Goal: Information Seeking & Learning: Learn about a topic

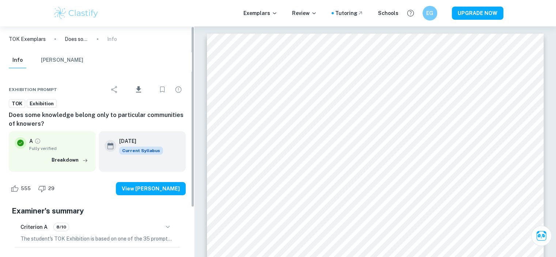
click at [70, 13] on img at bounding box center [76, 13] width 46 height 15
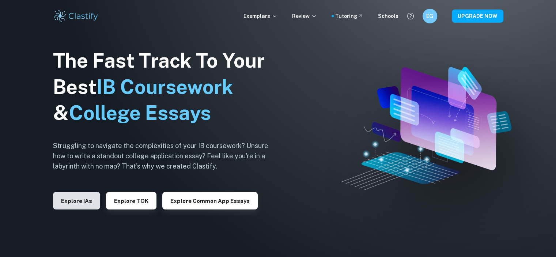
click at [91, 201] on button "Explore IAs" at bounding box center [76, 201] width 47 height 18
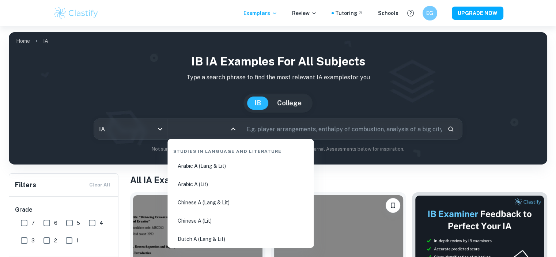
click at [201, 124] on input "All Subjects" at bounding box center [199, 129] width 56 height 14
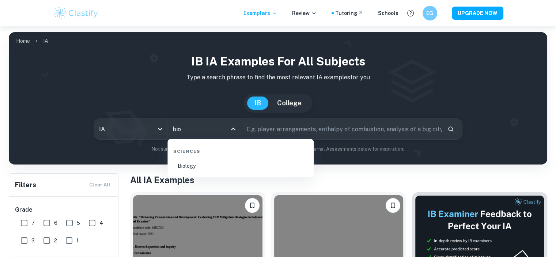
click at [228, 163] on li "Biology" at bounding box center [240, 166] width 140 height 17
type input "Biology"
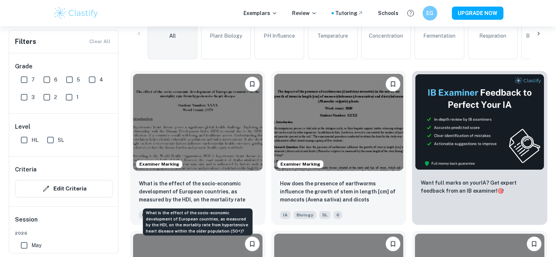
scroll to position [195, 0]
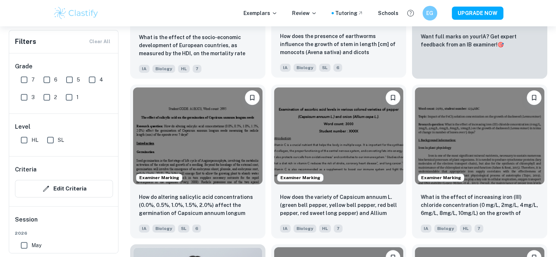
scroll to position [343, 0]
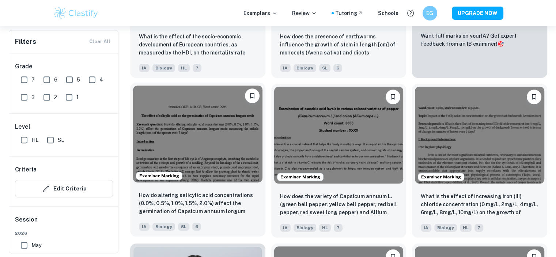
click at [205, 144] on img at bounding box center [197, 134] width 129 height 97
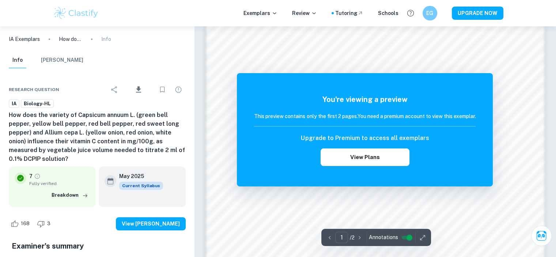
scroll to position [637, 0]
